Goal: Information Seeking & Learning: Learn about a topic

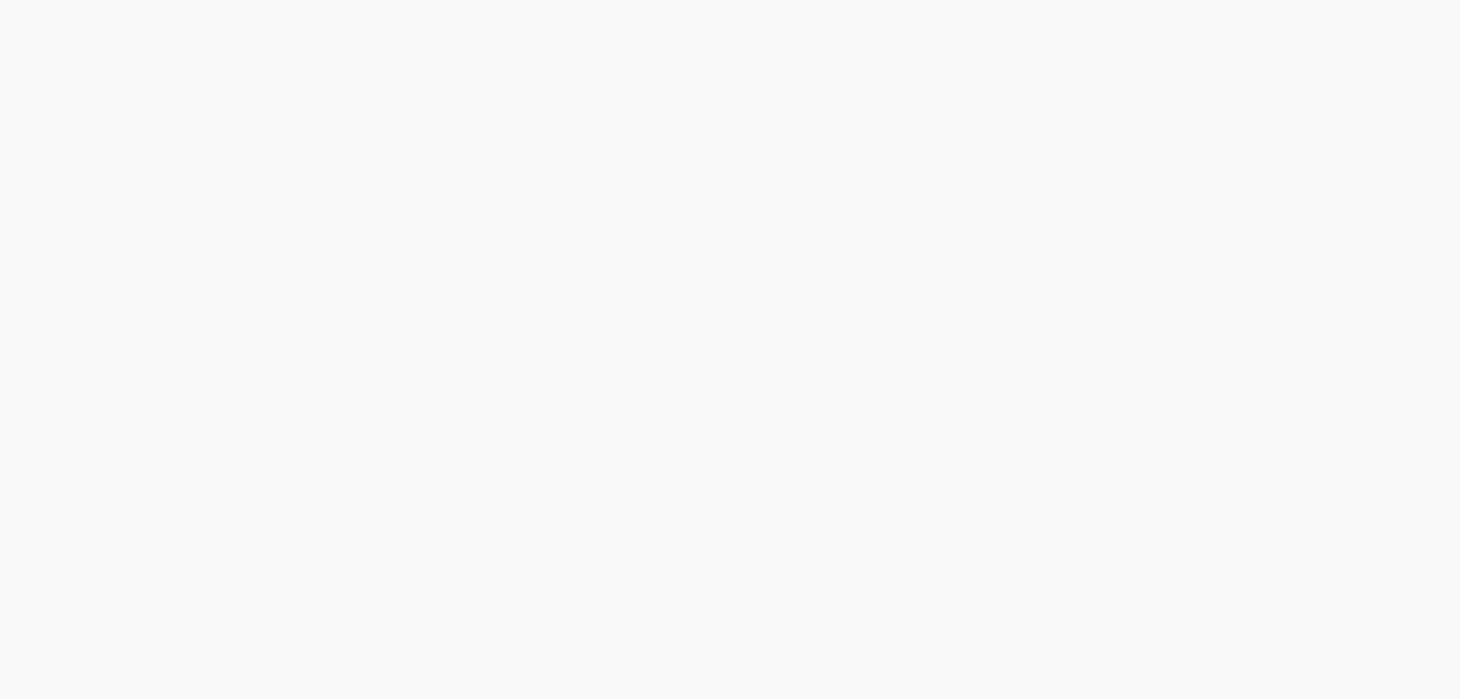
drag, startPoint x: 1064, startPoint y: 2, endPoint x: 218, endPoint y: 312, distance: 900.5
click at [218, 0] on html at bounding box center [730, 0] width 1460 height 0
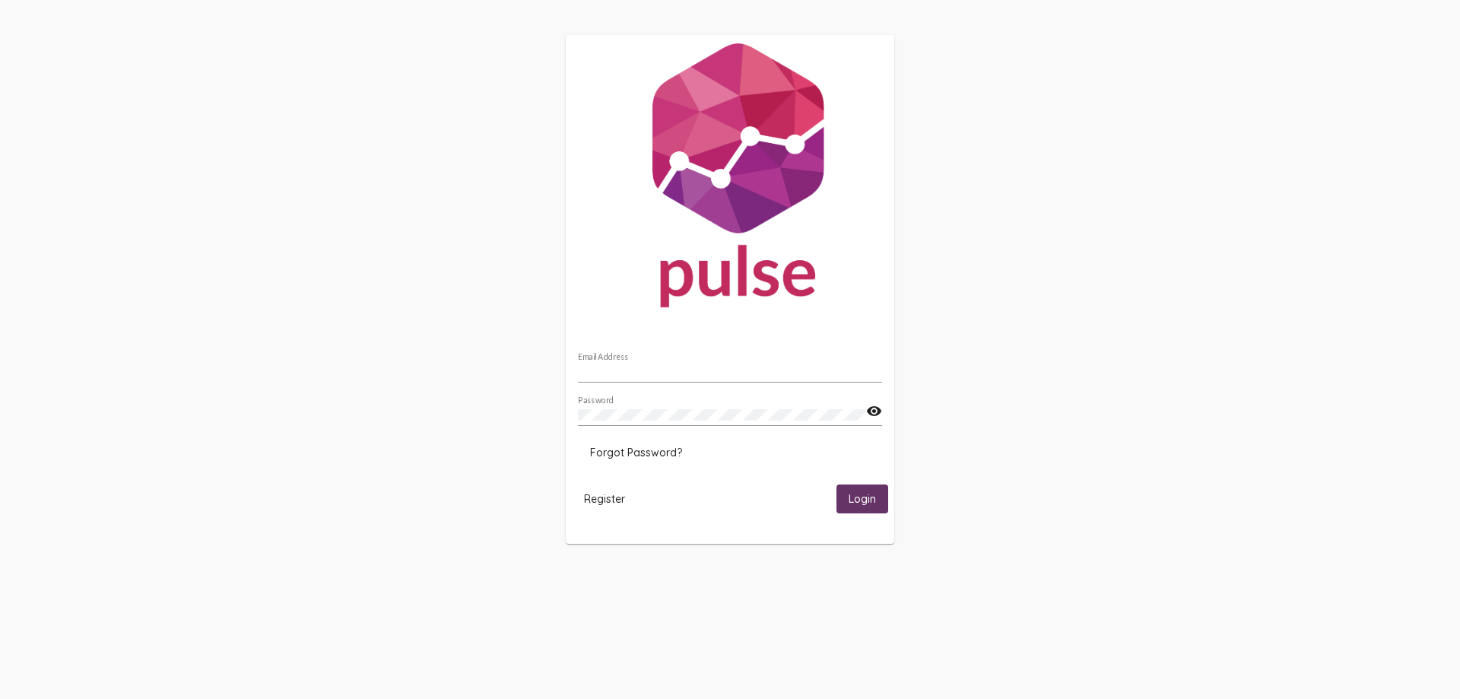
type input "[EMAIL_ADDRESS][DOMAIN_NAME]"
click at [873, 496] on span "Login" at bounding box center [862, 500] width 27 height 14
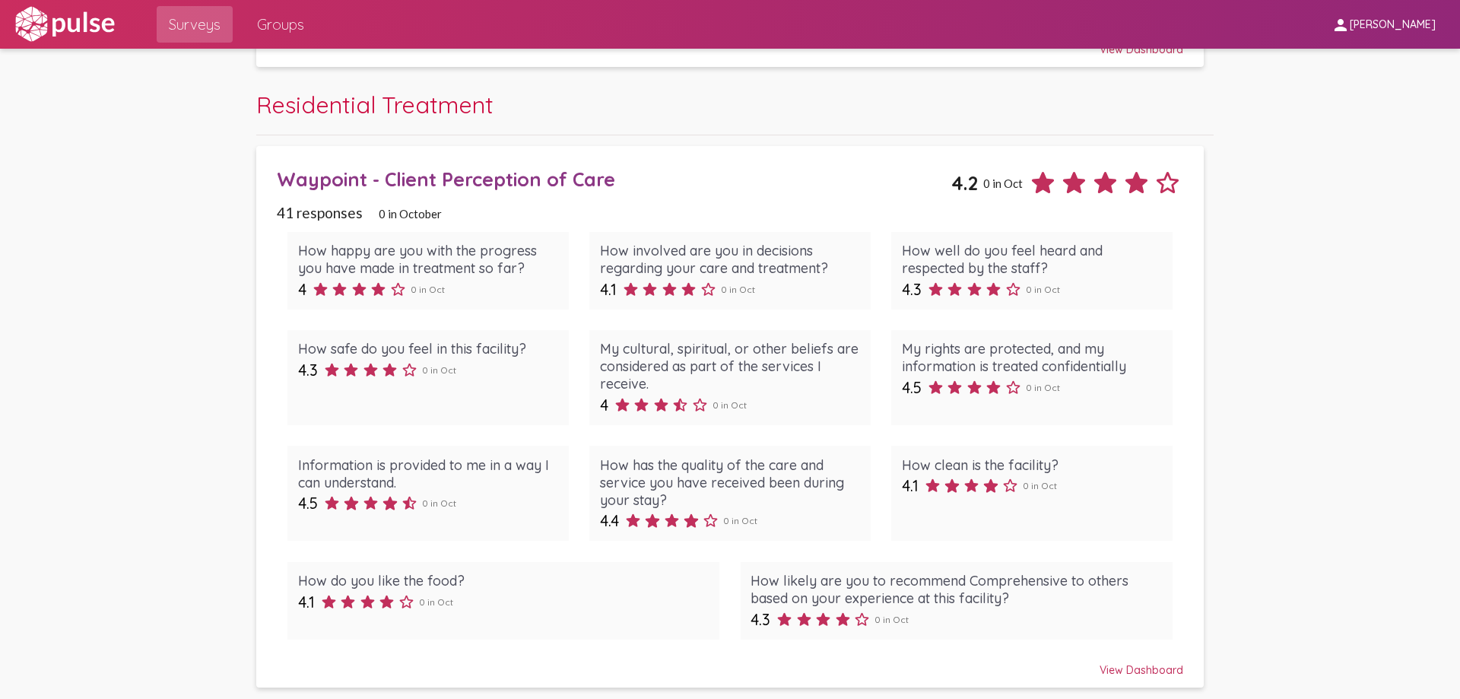
scroll to position [925, 0]
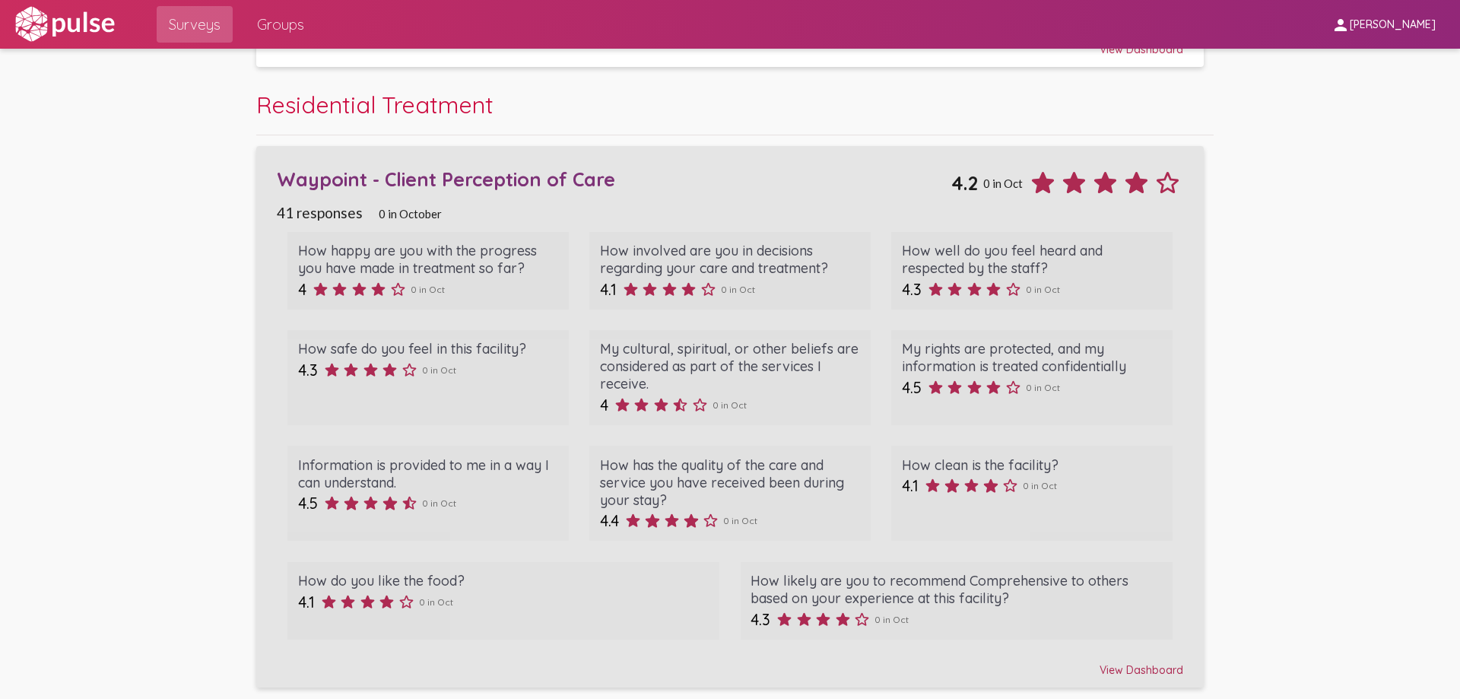
click at [321, 181] on div "Waypoint - Client Perception of Care" at bounding box center [614, 179] width 674 height 24
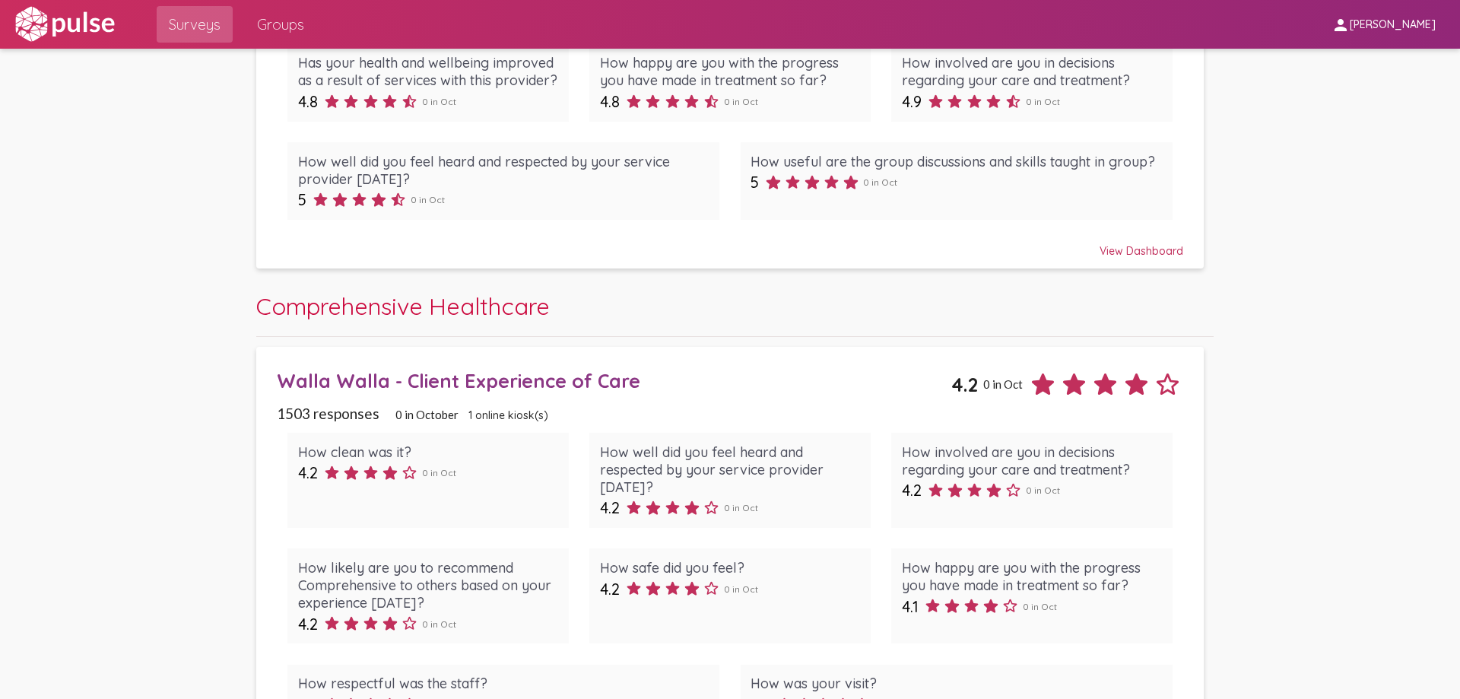
scroll to position [304, 0]
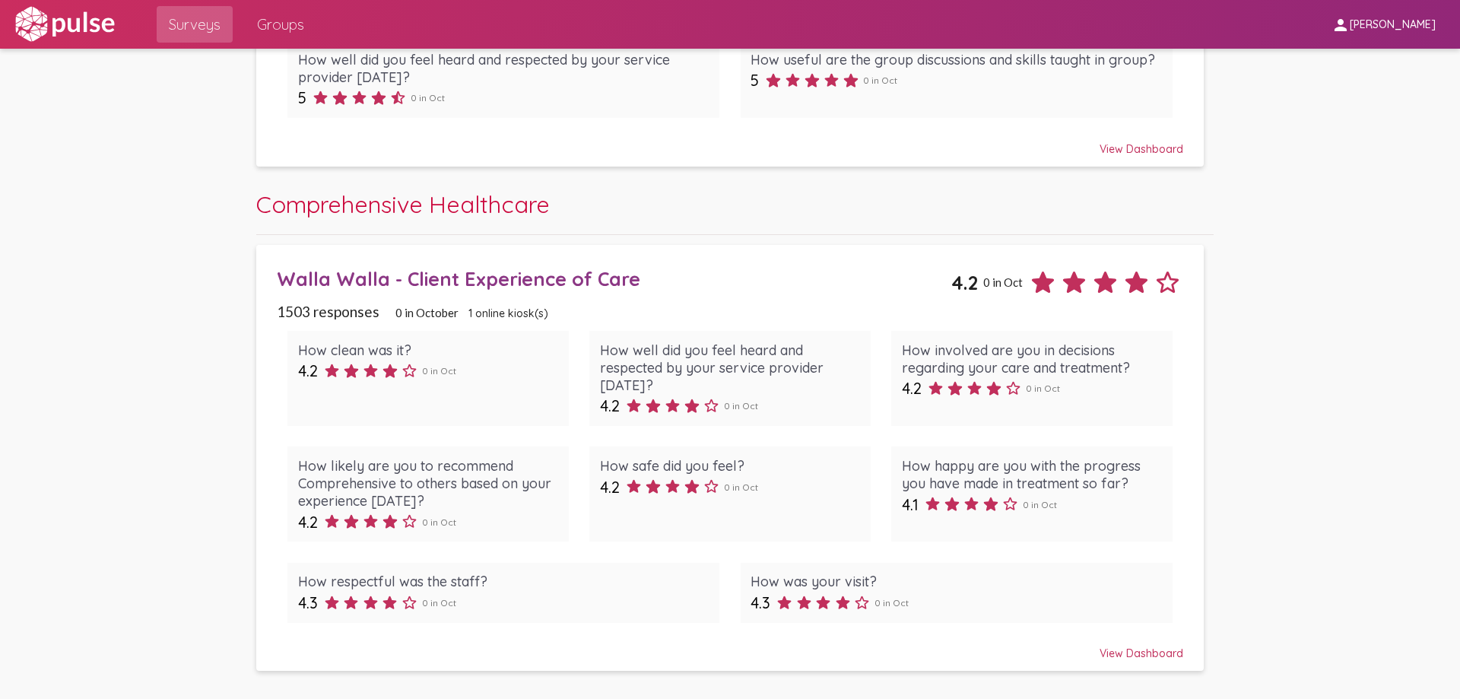
click at [494, 290] on div "Walla Walla - Client Experience of Care" at bounding box center [614, 279] width 674 height 24
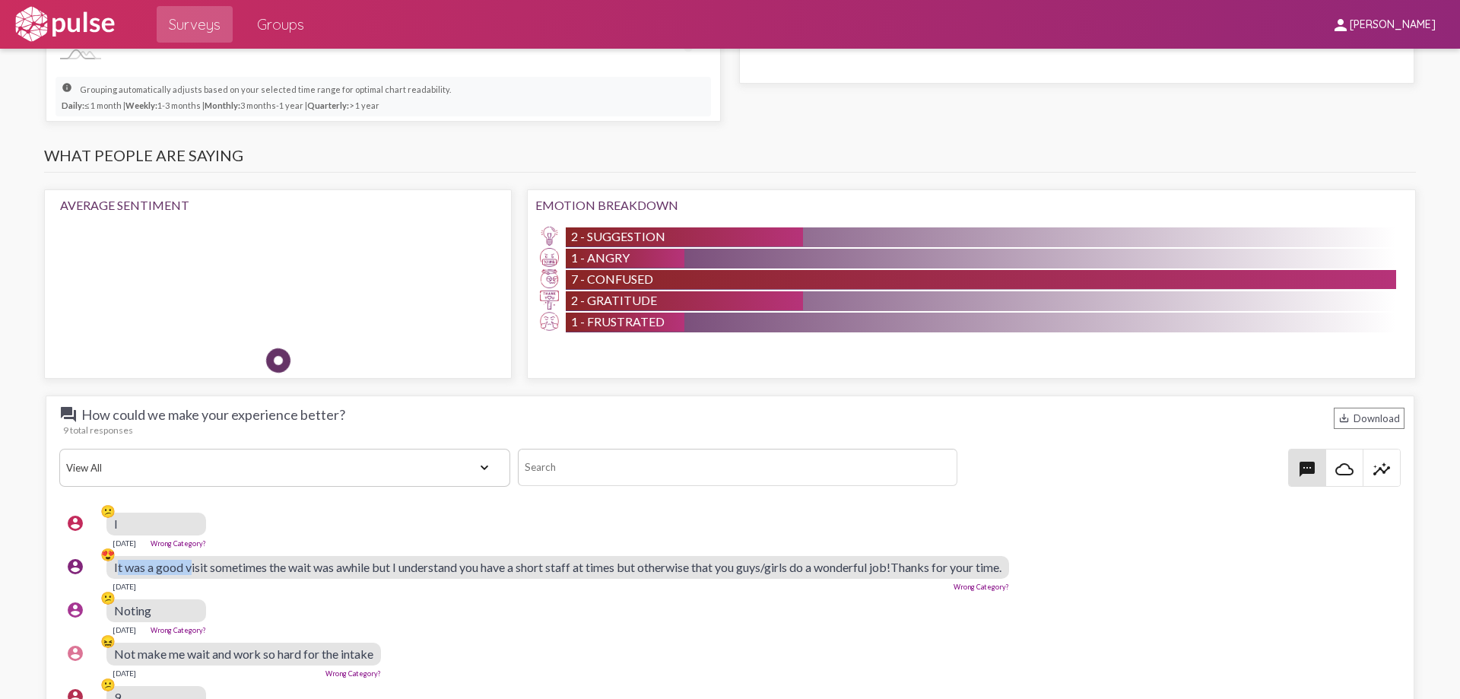
drag, startPoint x: 119, startPoint y: 565, endPoint x: 192, endPoint y: 577, distance: 74.0
click at [192, 577] on div "It was a good visit sometimes the wait was awhile but I understand you have a s…" at bounding box center [557, 567] width 903 height 23
click at [117, 567] on span "It was a good visit sometimes the wait was awhile but I understand you have a s…" at bounding box center [557, 567] width 887 height 14
click at [113, 567] on div "😍" at bounding box center [107, 564] width 15 height 35
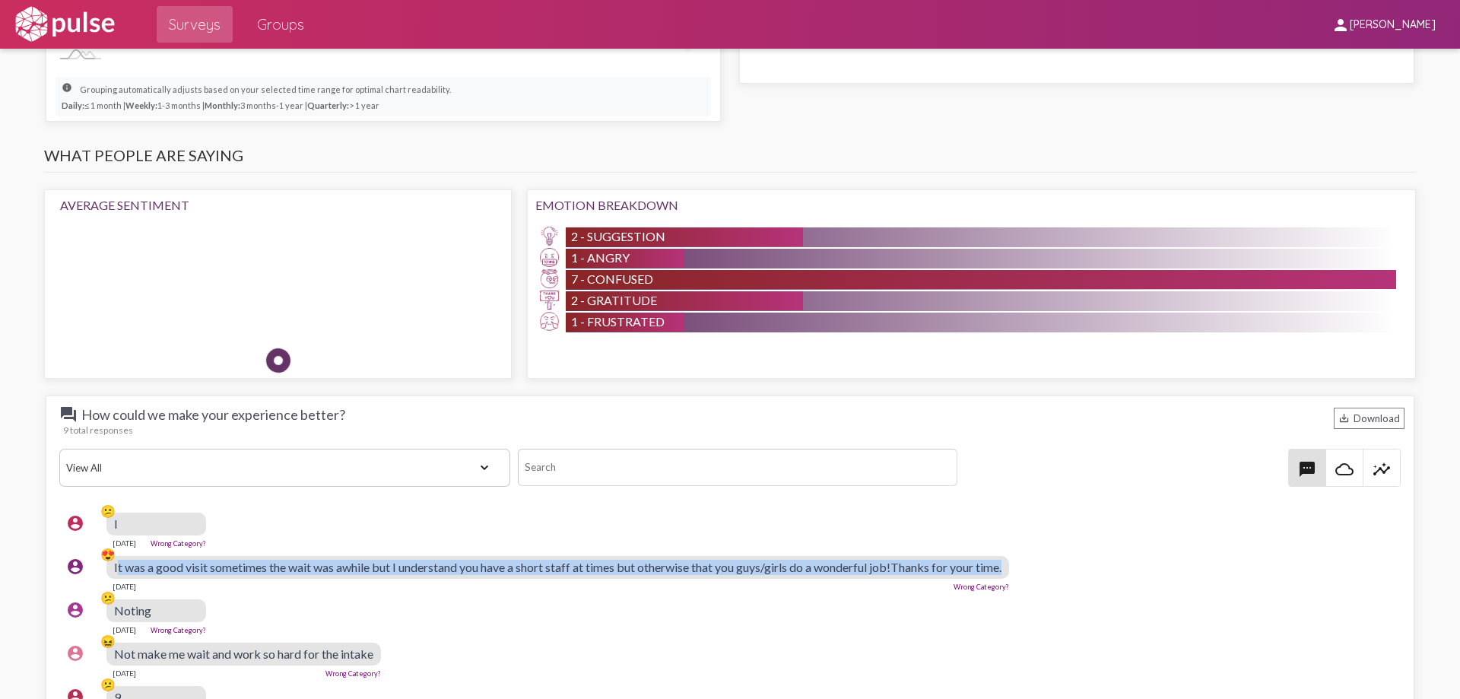
drag, startPoint x: 116, startPoint y: 567, endPoint x: 1019, endPoint y: 570, distance: 903.4
click at [1009, 570] on div "It was a good visit sometimes the wait was awhile but I understand you have a s…" at bounding box center [557, 567] width 903 height 23
copy span "t was a good visit sometimes the wait was awhile but I understand you have a sh…"
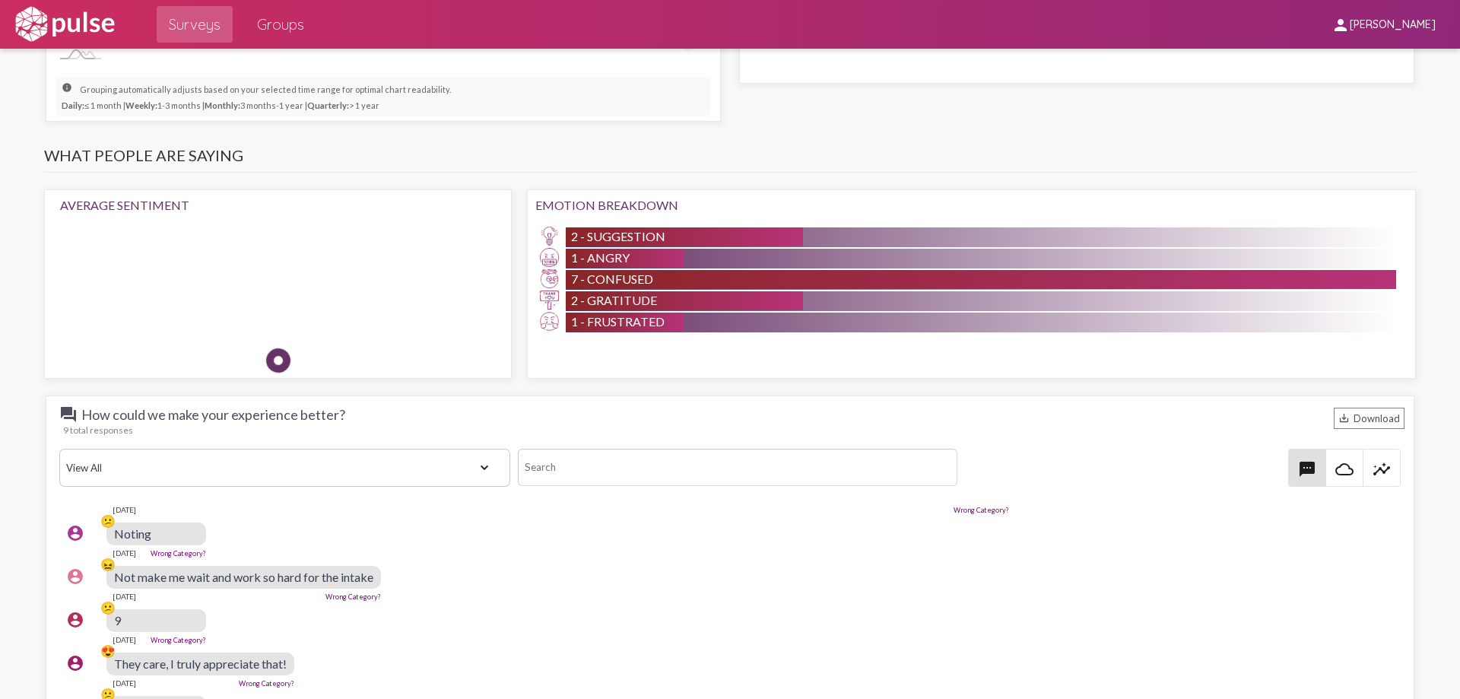
scroll to position [76, 0]
drag, startPoint x: 115, startPoint y: 574, endPoint x: 386, endPoint y: 574, distance: 271.5
click at [386, 574] on div "account_circle 😖 Not make me wait and work so hard for the intake Sep 12, 2025 …" at bounding box center [733, 584] width 1349 height 49
copy span "Not make me wait and work so hard for the intake"
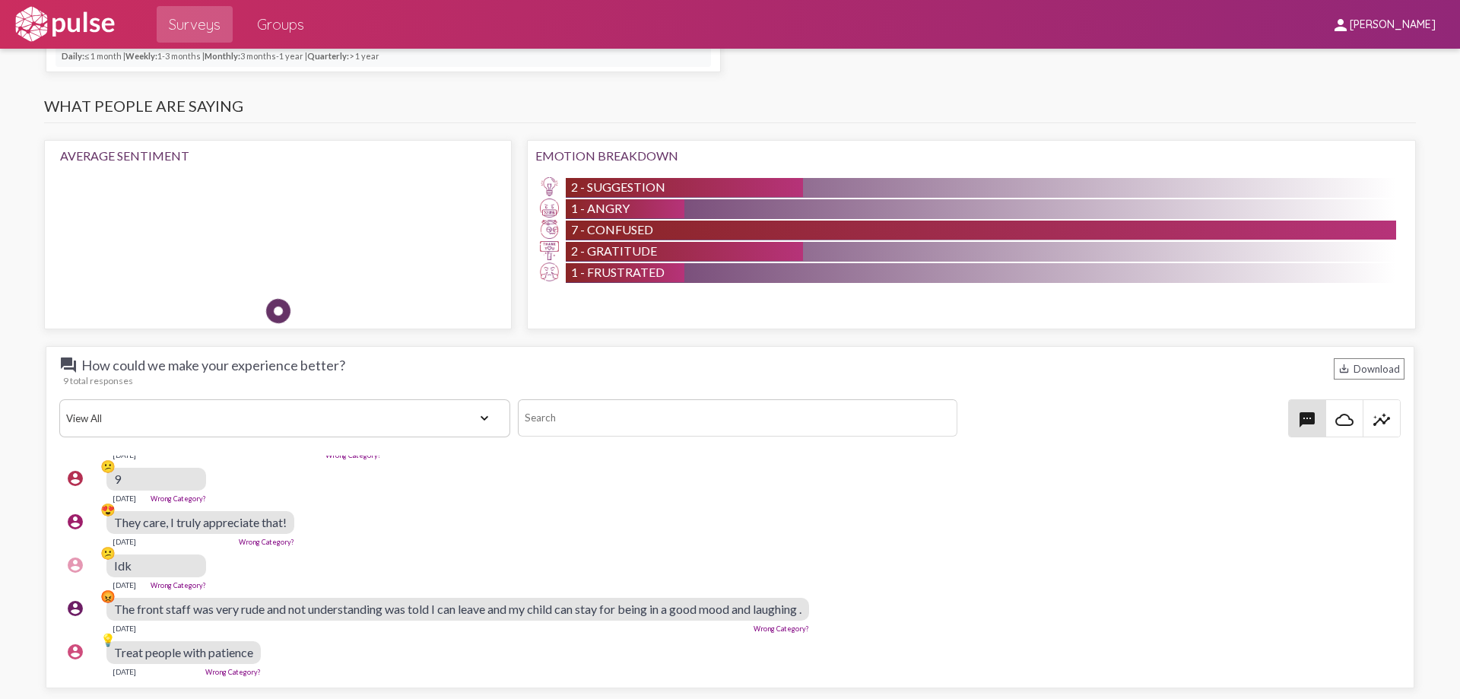
scroll to position [1340, 0]
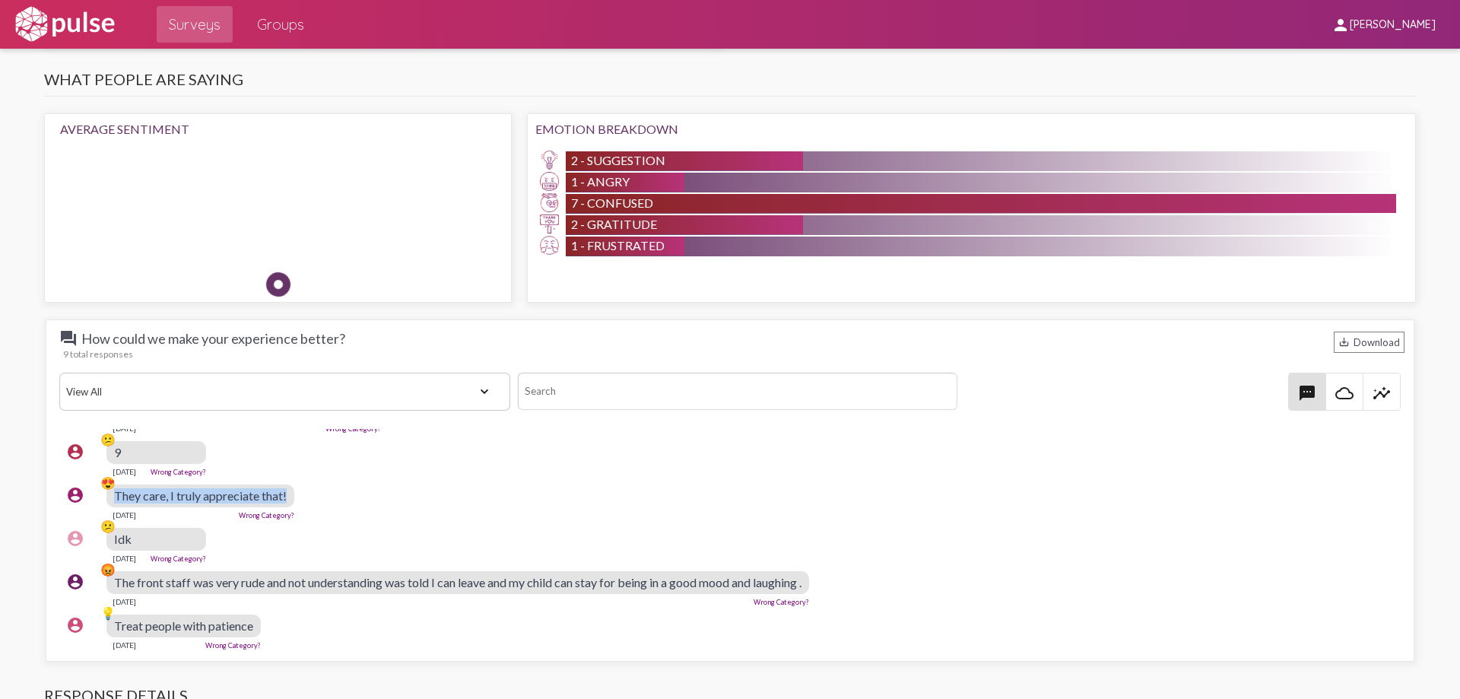
drag, startPoint x: 116, startPoint y: 484, endPoint x: 294, endPoint y: 469, distance: 178.6
click at [294, 478] on div "account_circle 😍 They care, I truly appreciate that! Sep 8, 2025 Wrong Category?" at bounding box center [733, 502] width 1349 height 49
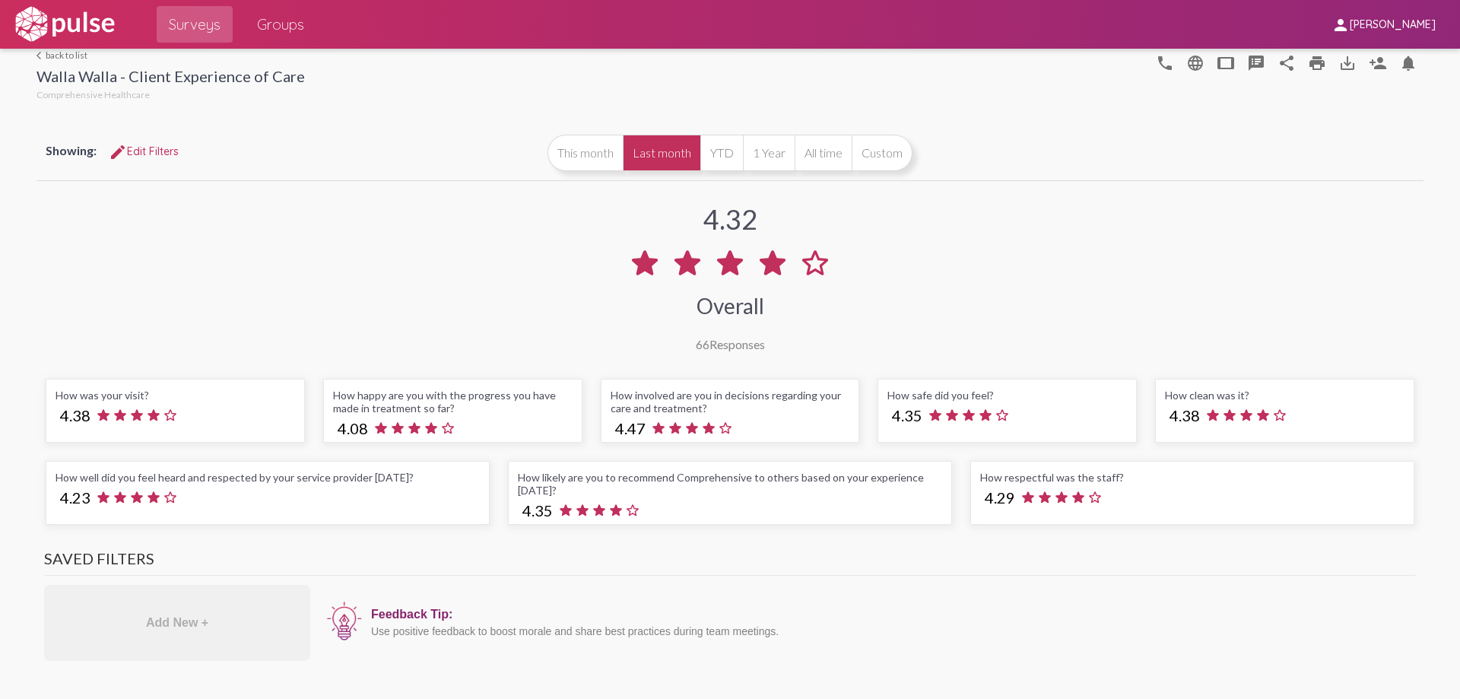
scroll to position [0, 0]
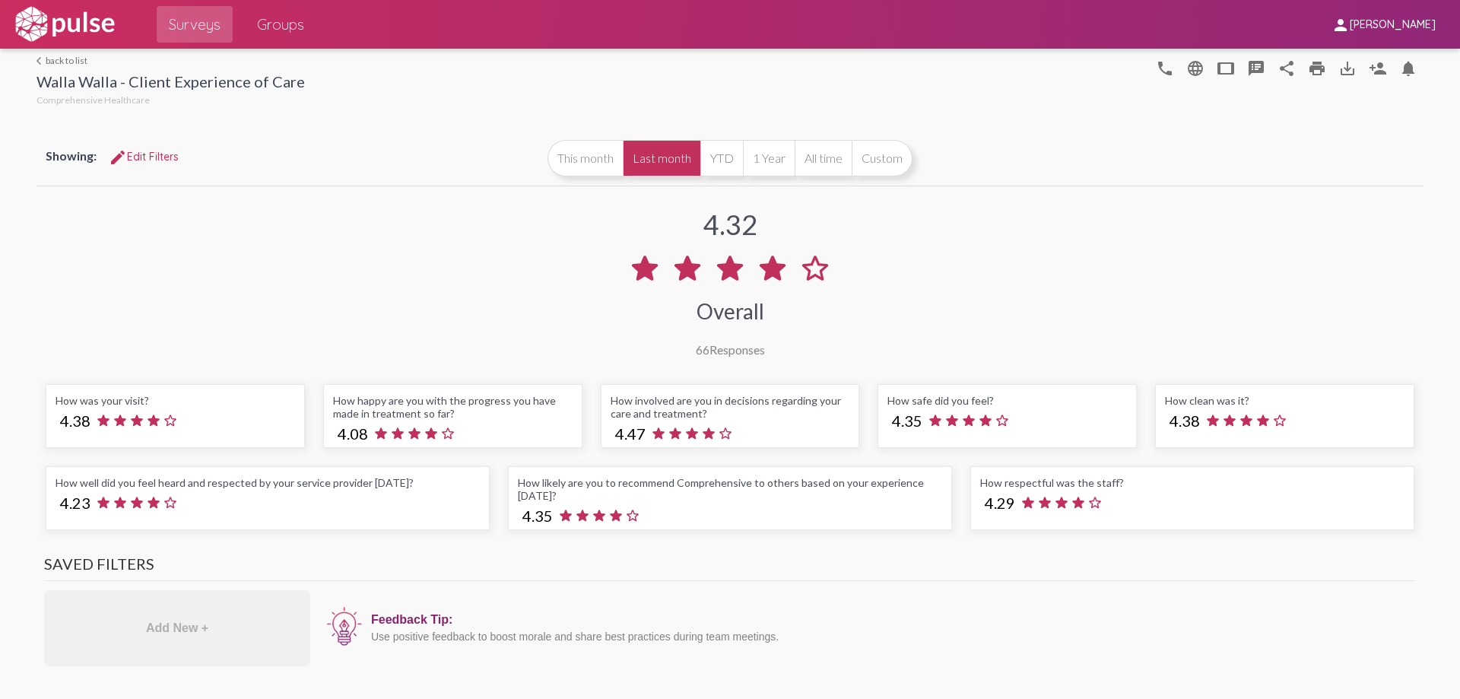
click at [46, 59] on link "arrow_back_ios back to list" at bounding box center [171, 60] width 268 height 11
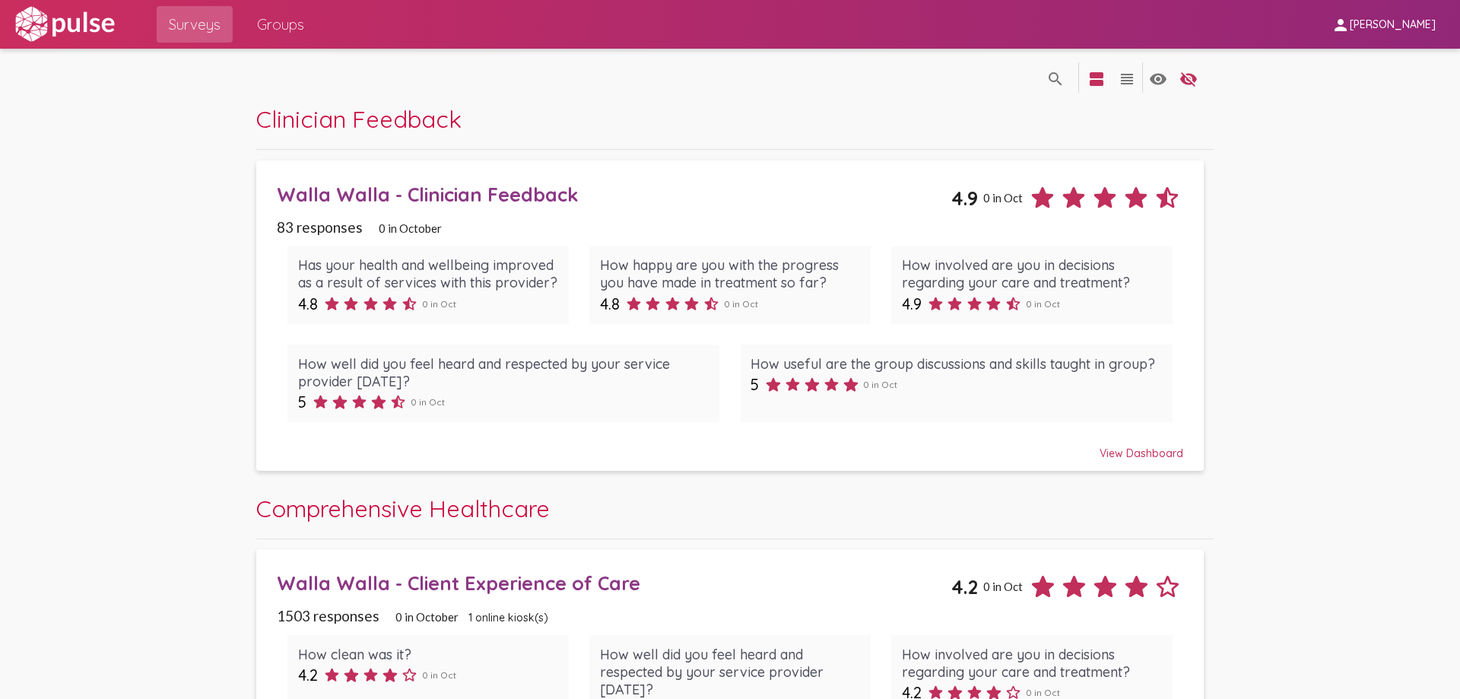
click at [280, 188] on div "Walla Walla - Clinician Feedback" at bounding box center [614, 195] width 674 height 24
